Goal: Task Accomplishment & Management: Manage account settings

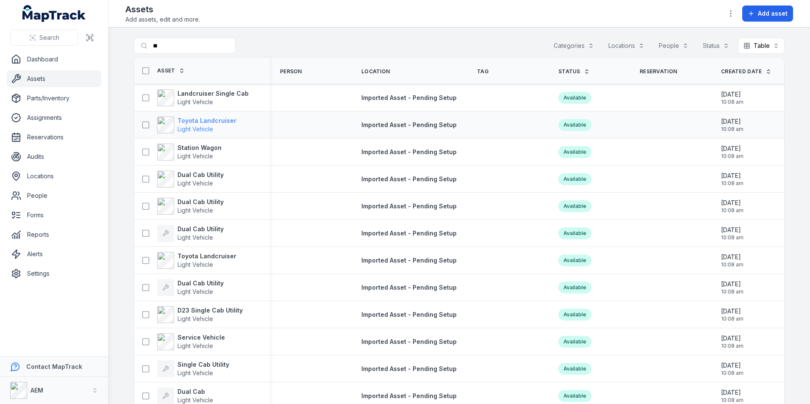
click at [184, 124] on strong "Toyota Landcruiser" at bounding box center [206, 120] width 59 height 8
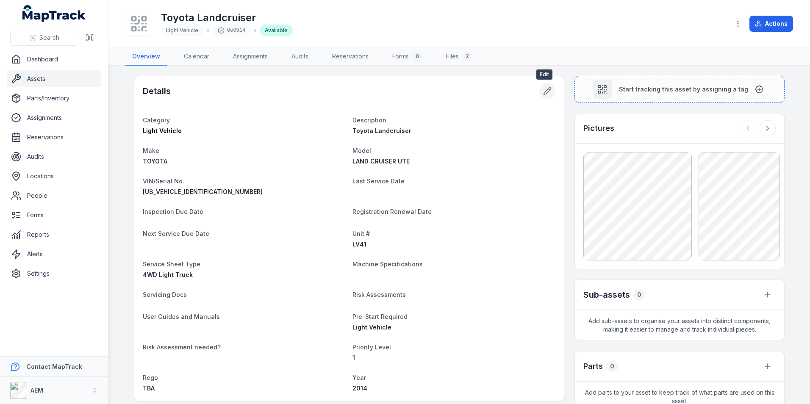
click at [547, 88] on icon at bounding box center [547, 91] width 7 height 7
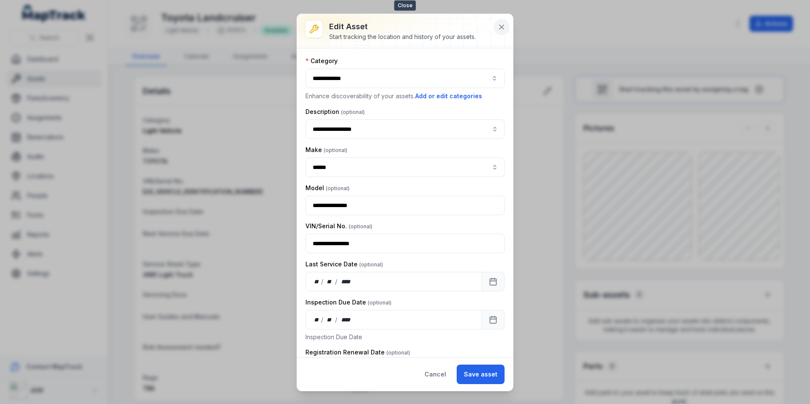
click at [505, 29] on icon at bounding box center [501, 27] width 8 height 8
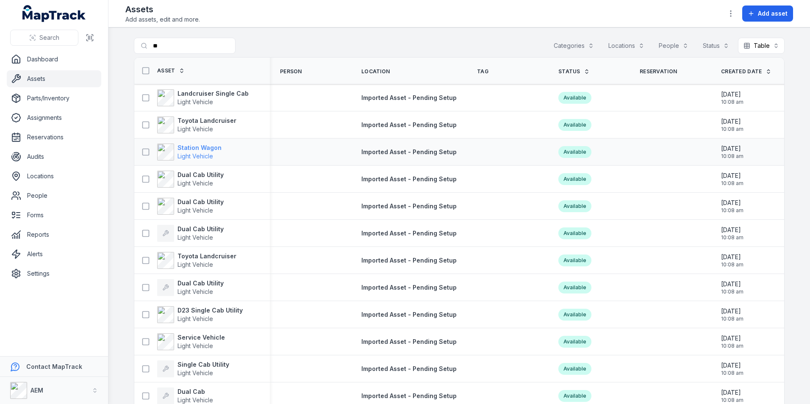
click at [201, 151] on strong "Station Wagon" at bounding box center [199, 148] width 44 height 8
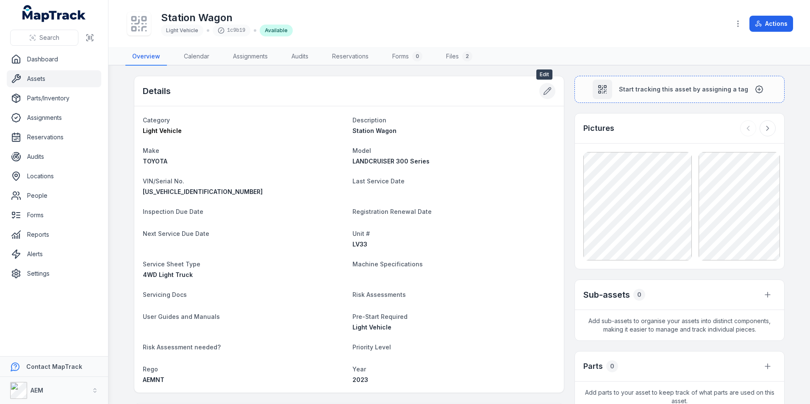
click at [544, 89] on icon at bounding box center [547, 91] width 8 height 8
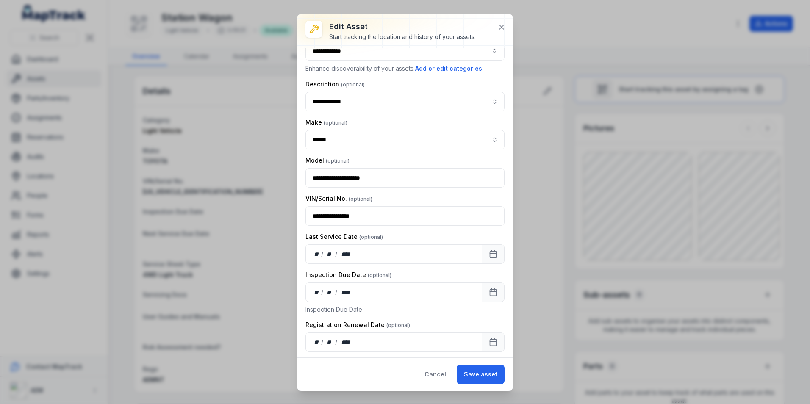
scroll to position [42, 0]
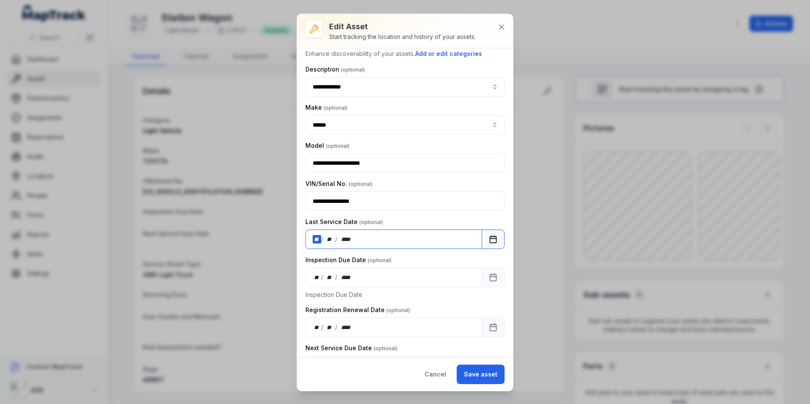
click at [318, 233] on div "** / ** / ****" at bounding box center [393, 239] width 177 height 19
click at [474, 375] on button "Save asset" at bounding box center [481, 374] width 48 height 19
